Goal: Navigation & Orientation: Find specific page/section

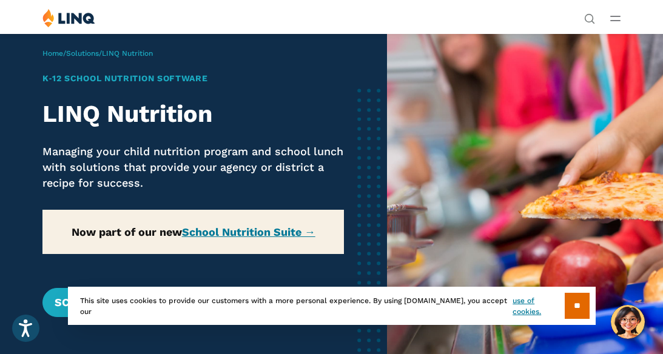
click at [622, 13] on div "Solutions Nutrition Overview NEW School Nutrition Suite School Nutrition State …" at bounding box center [331, 19] width 663 height 23
click at [607, 10] on div "Solutions Nutrition Overview NEW School Nutrition Suite School Nutrition State …" at bounding box center [331, 19] width 663 height 23
click at [609, 16] on div "Solutions Nutrition Overview NEW School Nutrition Suite School Nutrition State …" at bounding box center [331, 19] width 663 height 23
click at [577, 306] on input "**" at bounding box center [577, 306] width 25 height 26
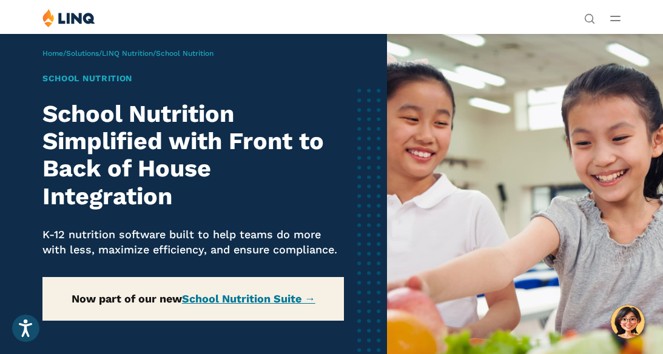
click at [607, 30] on div "Solutions Nutrition Overview NEW School Nutrition Suite School Nutrition State …" at bounding box center [331, 19] width 663 height 23
click at [616, 11] on div "Solutions Nutrition Overview NEW School Nutrition Suite School Nutrition State …" at bounding box center [615, 16] width 10 height 16
click at [615, 15] on button "Open Main Menu" at bounding box center [615, 18] width 10 height 13
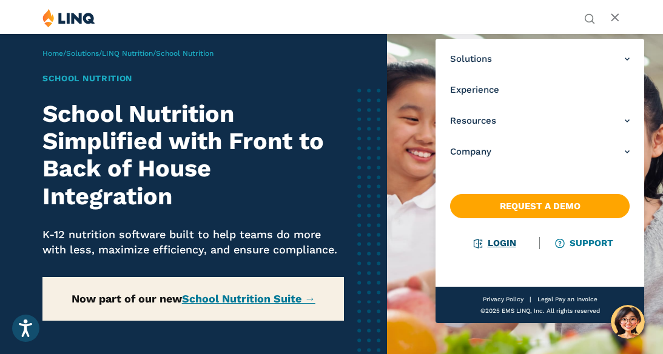
click at [493, 248] on link "Login" at bounding box center [496, 243] width 42 height 11
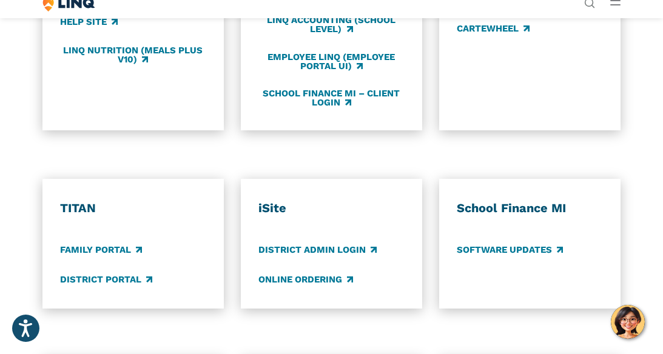
scroll to position [701, 0]
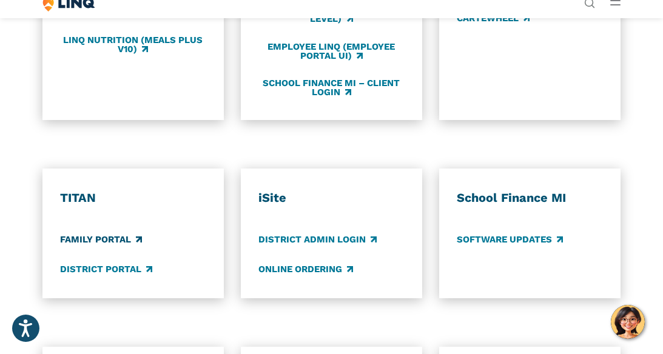
click at [109, 238] on link "Family Portal" at bounding box center [101, 239] width 82 height 13
